Goal: Task Accomplishment & Management: Complete application form

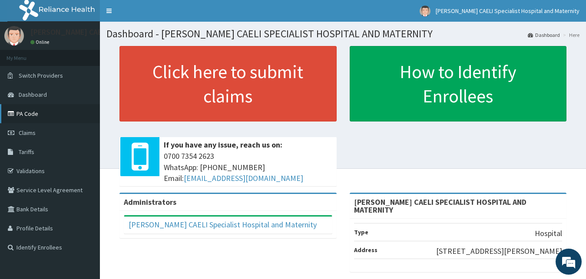
click at [33, 115] on link "PA Code" at bounding box center [50, 113] width 100 height 19
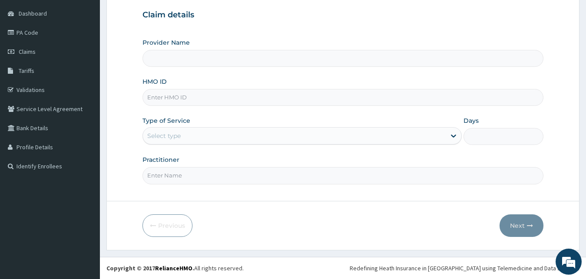
scroll to position [81, 0]
type input "[PERSON_NAME] CAELI SPECIALIST HOSPITAL AND MATERNITY"
click at [182, 175] on input "Practitioner" at bounding box center [343, 175] width 401 height 17
type input "DR UHAMA SAMSON NNAMDI"
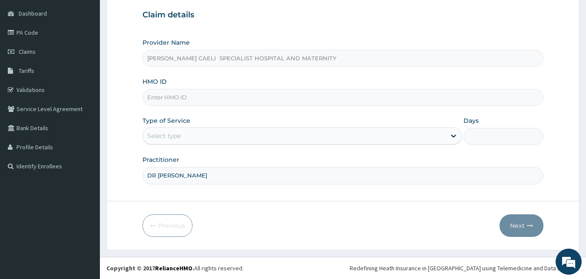
click at [176, 139] on div "Select type" at bounding box center [163, 136] width 33 height 9
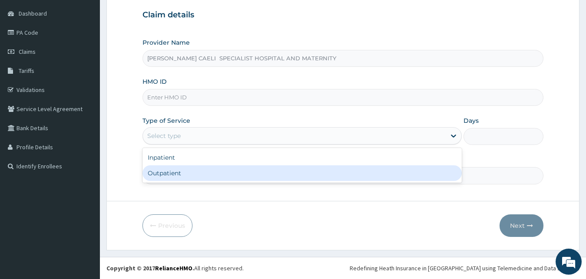
click at [174, 173] on div "Outpatient" at bounding box center [303, 174] width 320 height 16
type input "1"
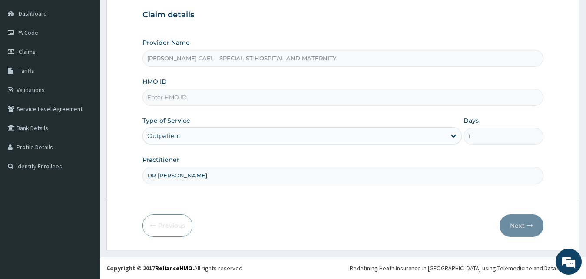
click at [169, 97] on input "HMO ID" at bounding box center [343, 97] width 401 height 17
type input "RET/46539/A"
click at [527, 229] on button "Next" at bounding box center [522, 226] width 44 height 23
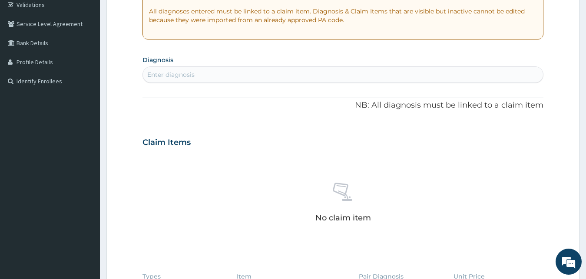
scroll to position [170, 0]
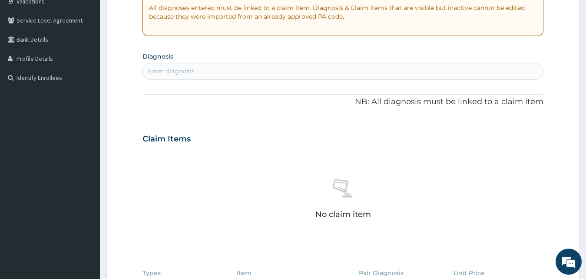
click at [178, 69] on div "Enter diagnosis" at bounding box center [170, 71] width 47 height 9
type input "W"
type input "PEPTIC"
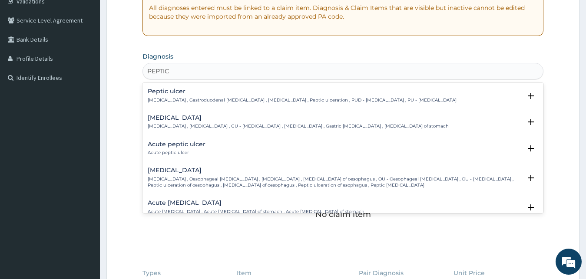
click at [195, 95] on div "Peptic ulcer Peptic ulcer , Gastroduodenal ulcer , Peptic ulcer disease , Pepti…" at bounding box center [302, 95] width 309 height 15
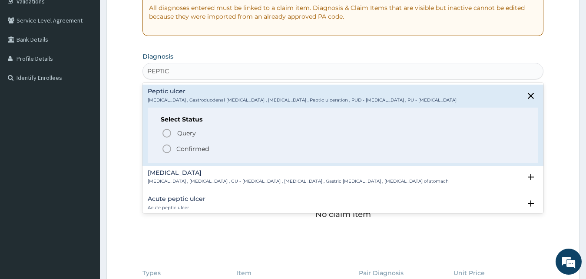
click at [193, 148] on p "Confirmed" at bounding box center [192, 149] width 33 height 9
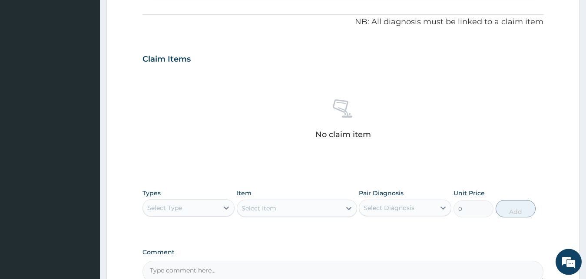
scroll to position [347, 0]
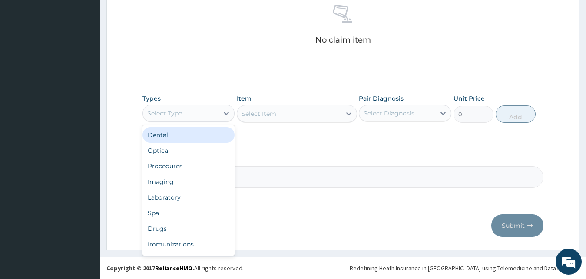
drag, startPoint x: 198, startPoint y: 113, endPoint x: 193, endPoint y: 126, distance: 13.3
click at [198, 113] on div "Select Type" at bounding box center [181, 113] width 76 height 14
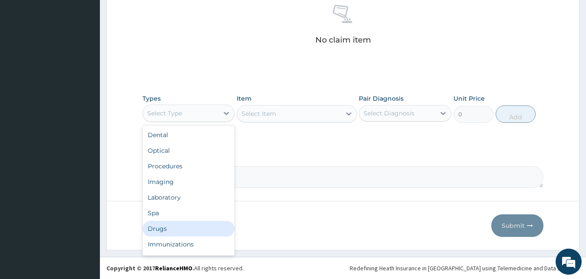
drag, startPoint x: 182, startPoint y: 232, endPoint x: 310, endPoint y: 176, distance: 140.1
click at [182, 232] on div "Drugs" at bounding box center [189, 229] width 93 height 16
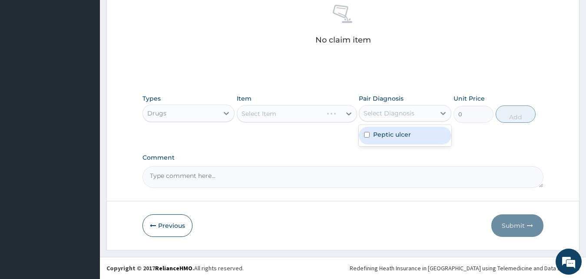
click at [389, 117] on div "Select Diagnosis" at bounding box center [389, 113] width 51 height 9
drag, startPoint x: 389, startPoint y: 136, endPoint x: 278, endPoint y: 119, distance: 112.9
click at [388, 137] on label "Peptic ulcer" at bounding box center [392, 134] width 38 height 9
checkbox input "true"
click at [278, 119] on div "Select Item" at bounding box center [297, 113] width 120 height 17
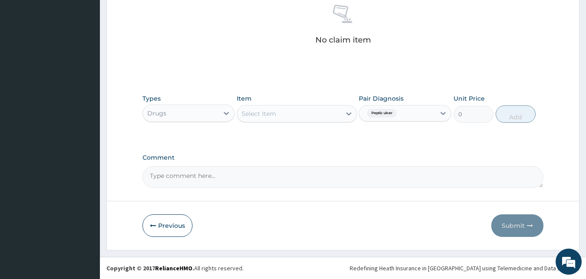
click at [271, 119] on div "Select Item" at bounding box center [289, 114] width 104 height 14
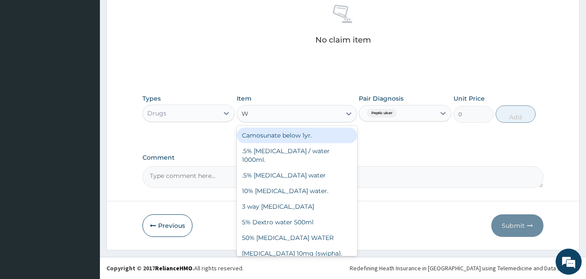
type input "WE"
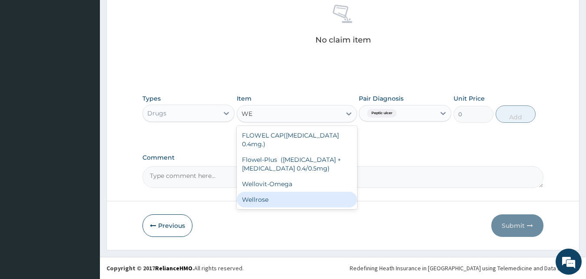
click at [278, 192] on div "Wellrose" at bounding box center [297, 200] width 120 height 16
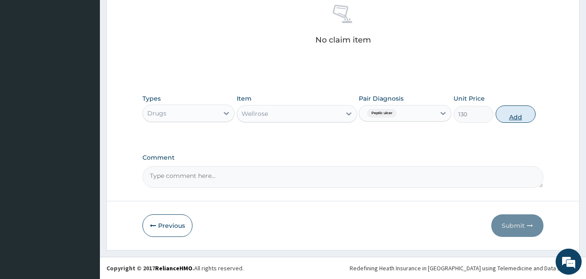
click at [502, 114] on button "Add" at bounding box center [516, 114] width 40 height 17
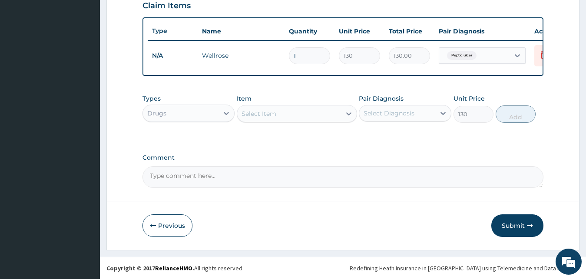
type input "0"
type input "0.00"
type input "6"
type input "780.00"
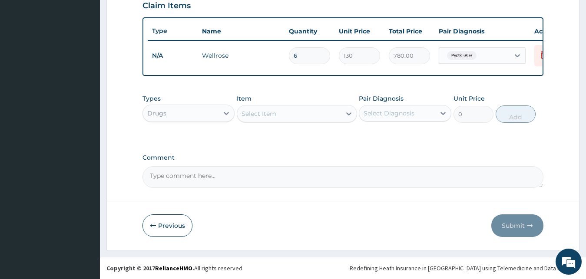
type input "60"
type input "7800.00"
type input "60"
click at [304, 113] on div "Select Item" at bounding box center [289, 114] width 104 height 14
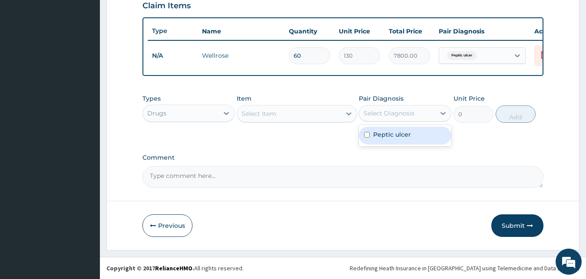
click at [376, 114] on div "Select Diagnosis" at bounding box center [389, 113] width 51 height 9
click at [382, 138] on label "Peptic ulcer" at bounding box center [392, 134] width 38 height 9
checkbox input "true"
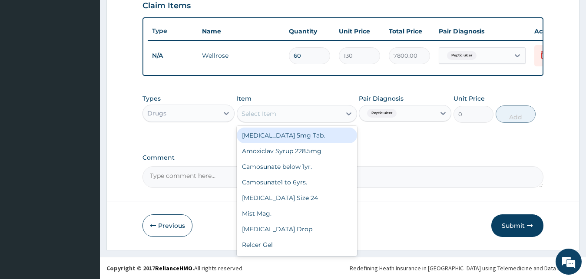
click at [279, 109] on div "Select Item" at bounding box center [289, 114] width 104 height 14
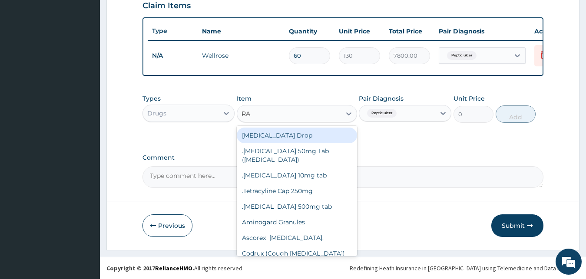
type input "R"
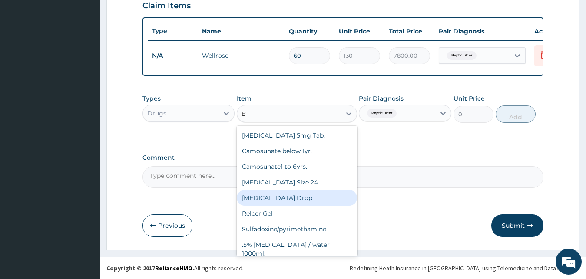
type input "ESO"
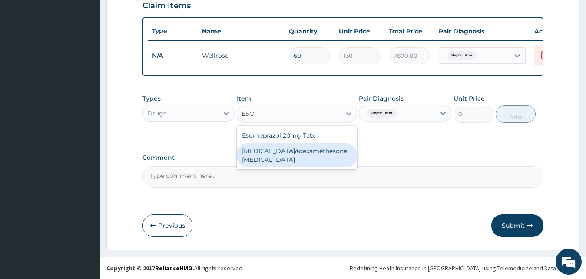
click at [279, 153] on div "ofloxacin&dexamethesone eye drop" at bounding box center [297, 155] width 120 height 24
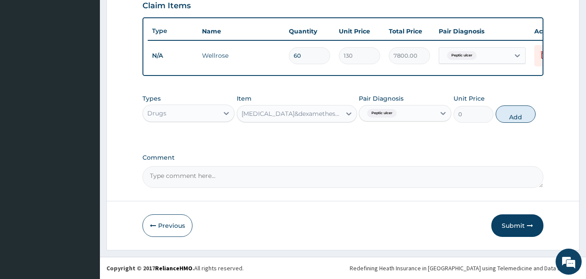
type input "2500"
click at [280, 114] on div "ofloxacin&dexamethesone eye drop" at bounding box center [292, 113] width 100 height 9
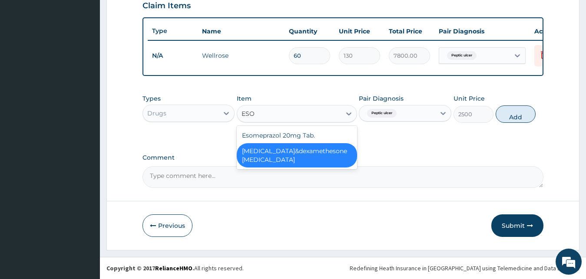
scroll to position [0, 0]
type input "ESOM"
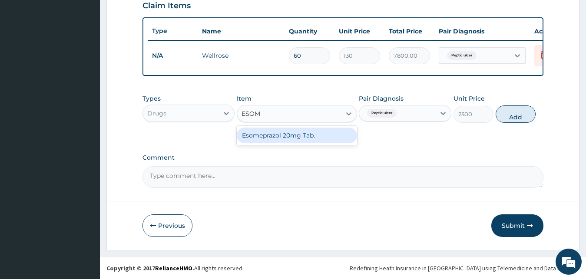
click at [299, 139] on div "Esomeprazol 20mg Tab." at bounding box center [297, 136] width 120 height 16
type input "100"
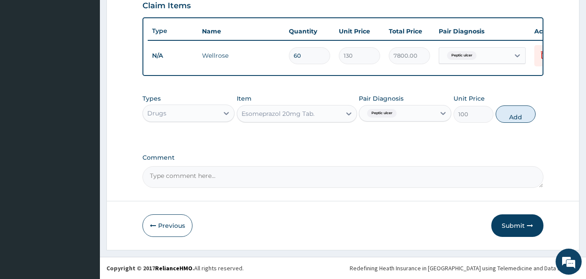
click at [300, 110] on div "Esomeprazol 20mg Tab." at bounding box center [278, 113] width 73 height 9
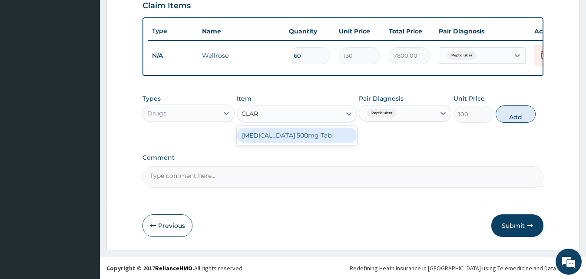
type input "CLARI"
click at [298, 139] on div "Clarithromycin 500mg Tab." at bounding box center [297, 136] width 120 height 16
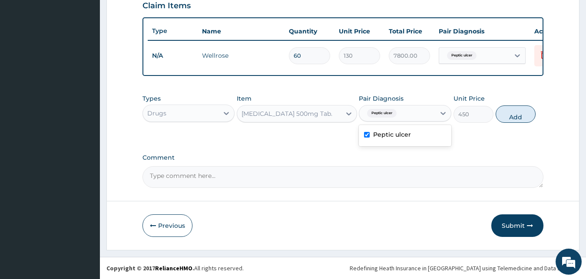
click at [415, 113] on div "Peptic ulcer" at bounding box center [397, 113] width 76 height 15
click at [508, 113] on button "Add" at bounding box center [516, 114] width 40 height 17
type input "0"
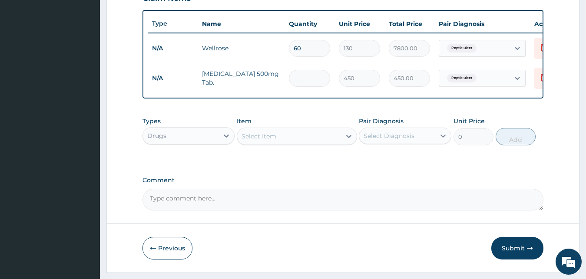
type input "0.00"
type input "6"
type input "2700.00"
type input "60"
type input "27000.00"
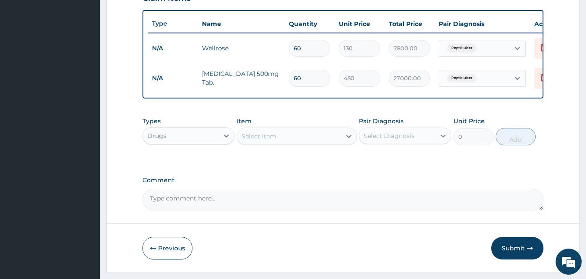
type input "6"
type input "2700.00"
type input "0.00"
type input "3"
type input "1350.00"
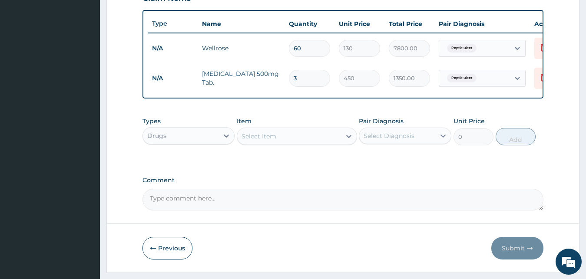
type input "30"
type input "13500.00"
type input "30"
